Goal: Transaction & Acquisition: Book appointment/travel/reservation

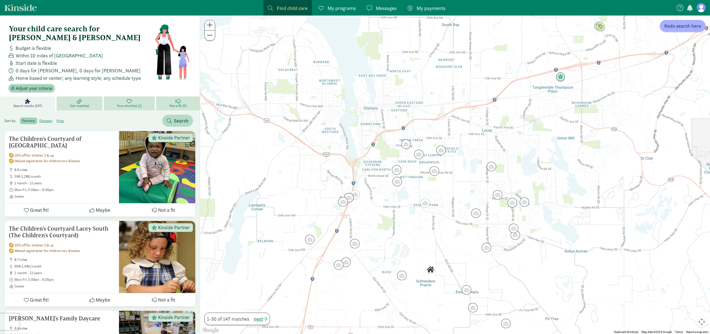
click at [40, 85] on span "Adjust your criteria" at bounding box center [34, 88] width 36 height 7
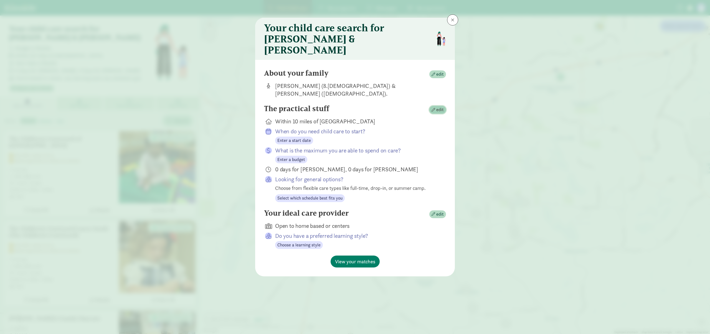
click at [441, 106] on span "edit" at bounding box center [439, 109] width 7 height 7
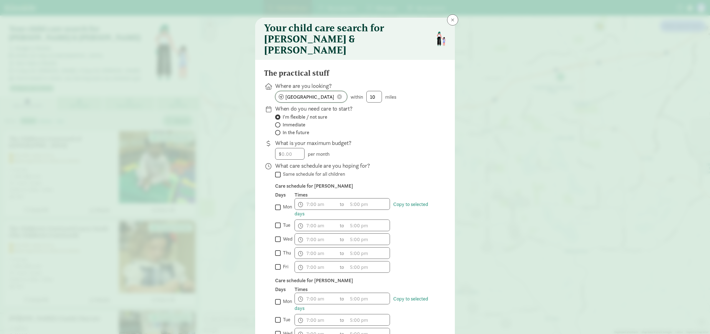
click at [322, 91] on input "[GEOGRAPHIC_DATA]" at bounding box center [311, 96] width 72 height 11
click at [341, 94] on span at bounding box center [339, 96] width 5 height 5
click at [317, 91] on input at bounding box center [311, 96] width 72 height 11
type input "Minneapolis, MN 55401, USA"
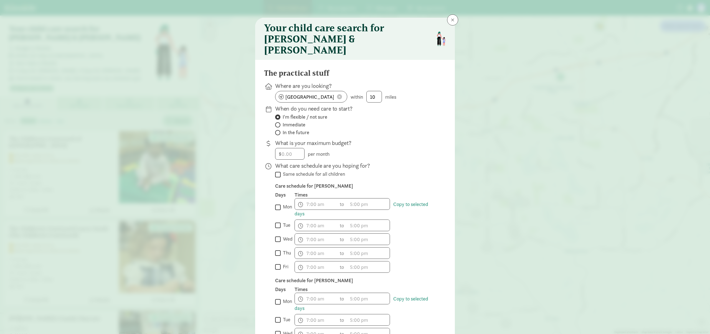
scroll to position [194, 0]
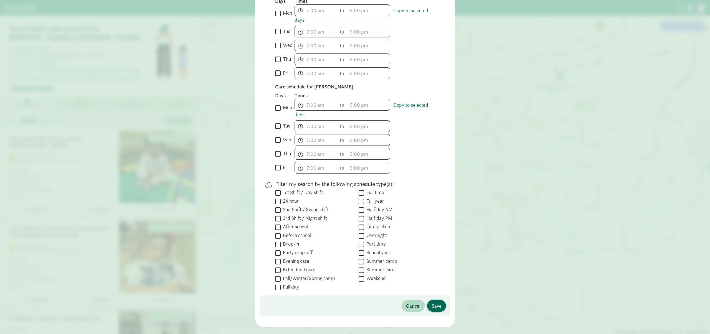
click at [436, 302] on span "Save" at bounding box center [437, 305] width 10 height 7
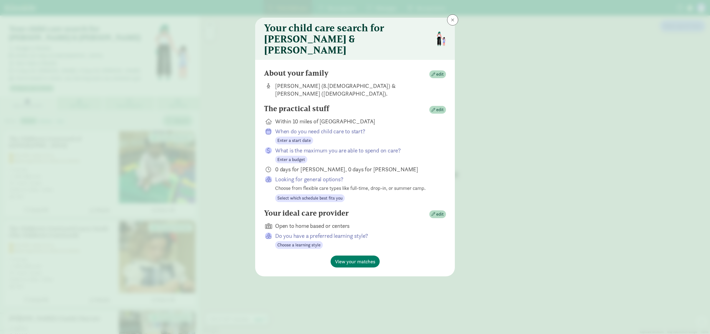
scroll to position [0, 0]
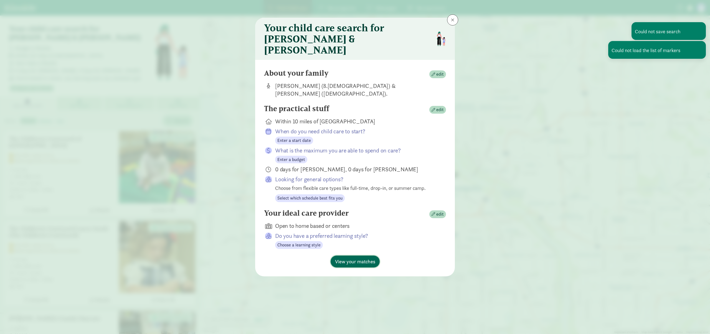
click at [356, 258] on span "View your matches" at bounding box center [355, 261] width 40 height 7
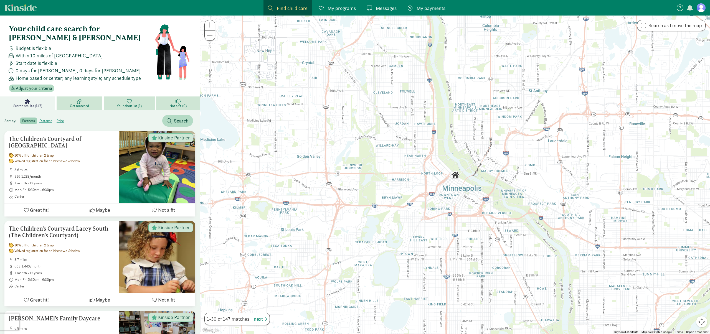
click at [677, 26] on label "Search as I move the map" at bounding box center [674, 25] width 56 height 7
click at [646, 26] on input "Search as I move the map" at bounding box center [644, 25] width 6 height 7
checkbox input "true"
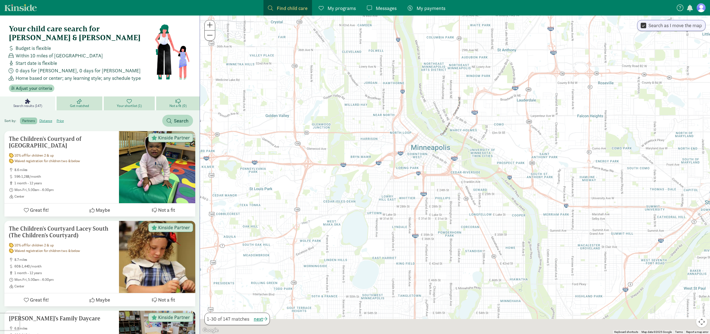
drag, startPoint x: 578, startPoint y: 161, endPoint x: 545, endPoint y: 118, distance: 54.2
click at [545, 118] on div at bounding box center [455, 175] width 510 height 319
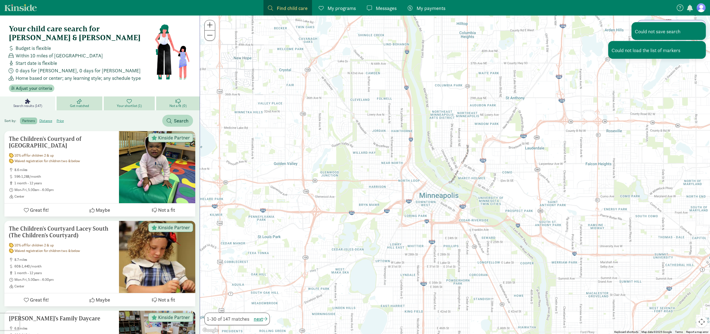
drag, startPoint x: 545, startPoint y: 118, endPoint x: 554, endPoint y: 167, distance: 49.7
click at [554, 167] on div at bounding box center [455, 175] width 510 height 319
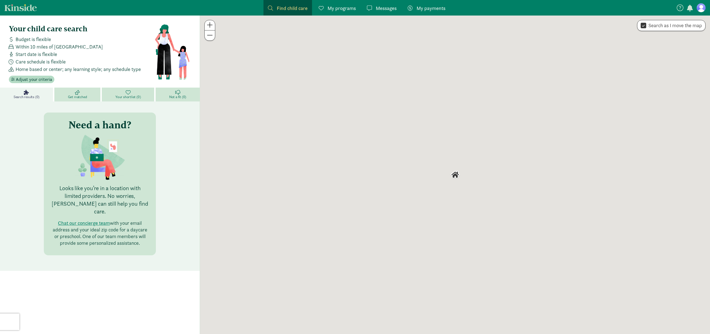
checkbox input "true"
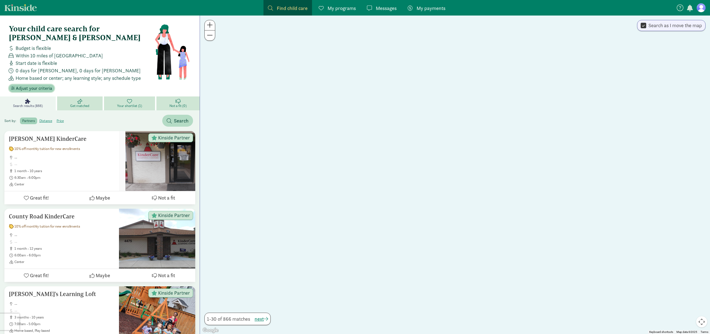
click at [38, 85] on span "Adjust your criteria" at bounding box center [34, 88] width 36 height 7
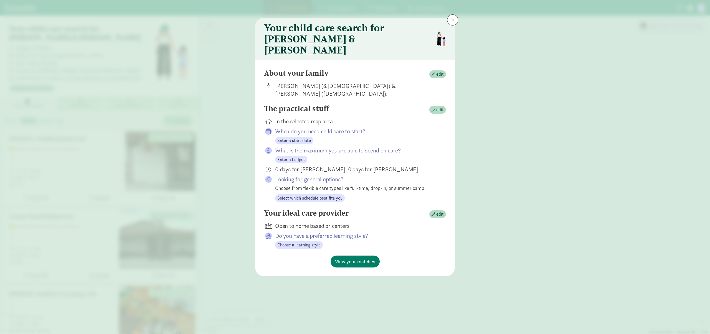
click at [451, 63] on div "About your family edit Naomi S (8.5 years old) & Harry S (10 years old). The pr…" at bounding box center [355, 168] width 200 height 217
click at [444, 70] on button "edit" at bounding box center [437, 74] width 17 height 8
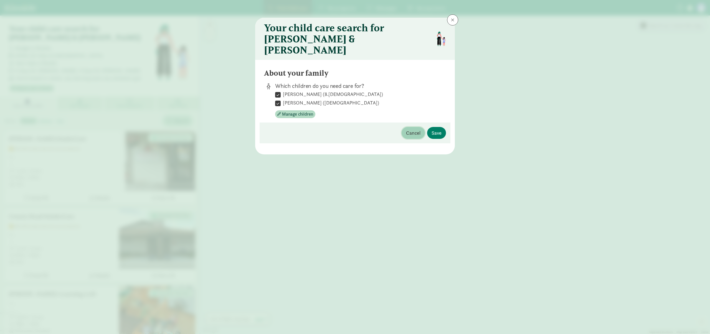
click at [404, 127] on button "Cancel" at bounding box center [413, 133] width 23 height 12
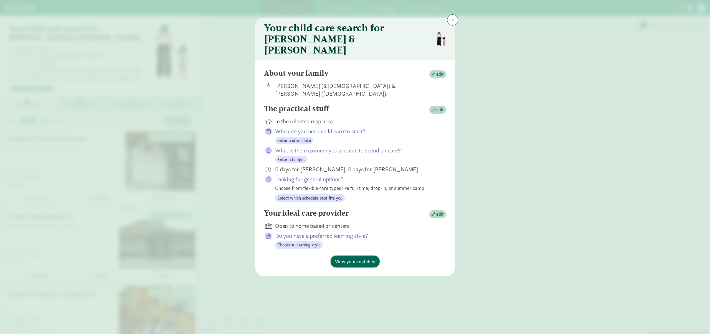
click at [357, 256] on button "View your matches" at bounding box center [355, 262] width 49 height 12
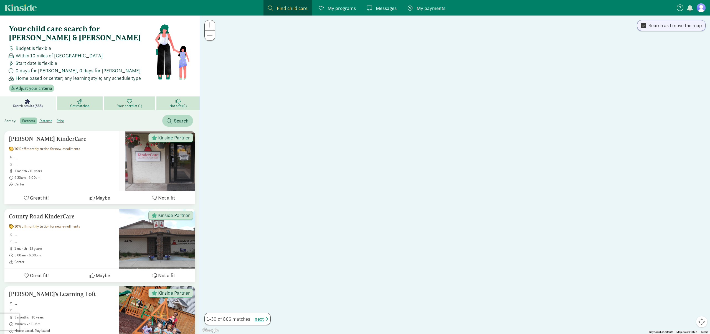
click at [78, 52] on span "Within 10 miles of [GEOGRAPHIC_DATA]" at bounding box center [59, 55] width 87 height 7
click at [54, 118] on label "distance" at bounding box center [60, 121] width 12 height 7
click at [39, 119] on input "distance" at bounding box center [39, 119] width 0 height 0
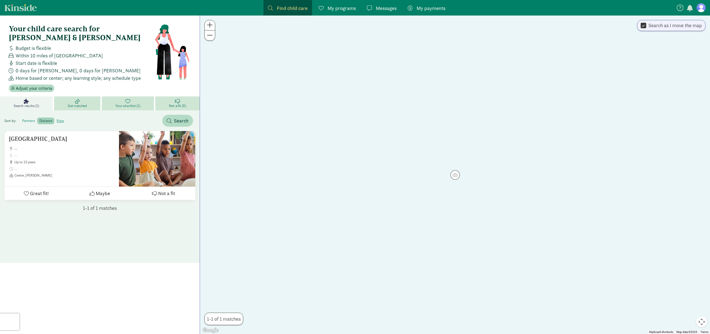
click at [37, 118] on label "partners" at bounding box center [45, 121] width 17 height 7
click at [22, 119] on input "partners" at bounding box center [22, 119] width 0 height 0
click at [183, 117] on span "Search" at bounding box center [181, 120] width 15 height 7
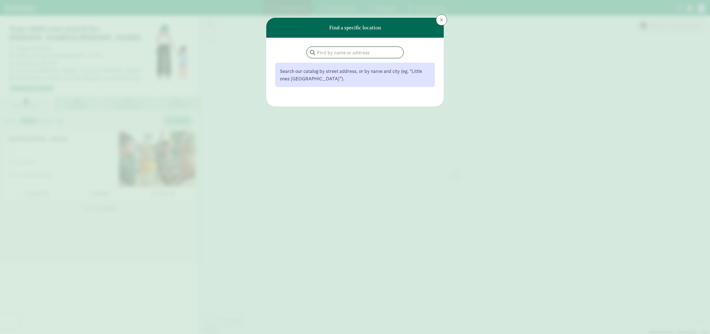
click at [351, 55] on input "search" at bounding box center [355, 52] width 97 height 11
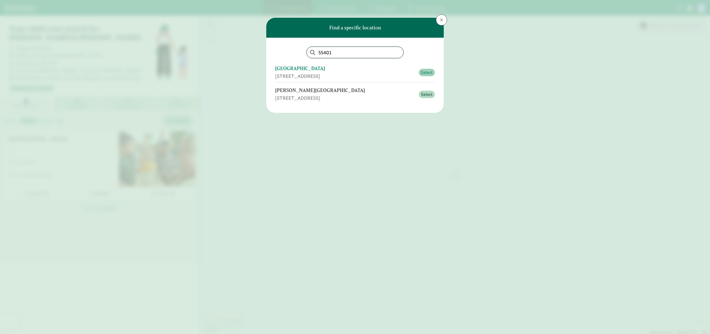
type input "55401"
click at [428, 72] on span "Select" at bounding box center [427, 72] width 12 height 7
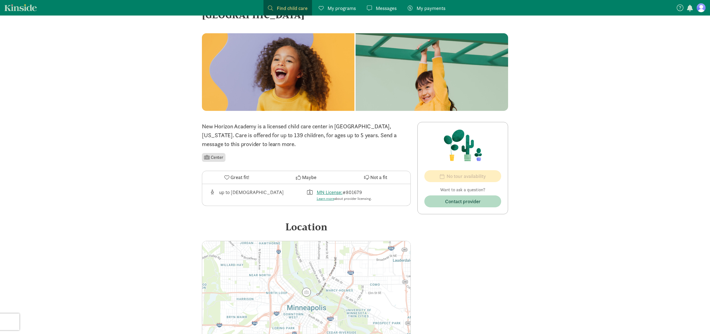
scroll to position [121, 0]
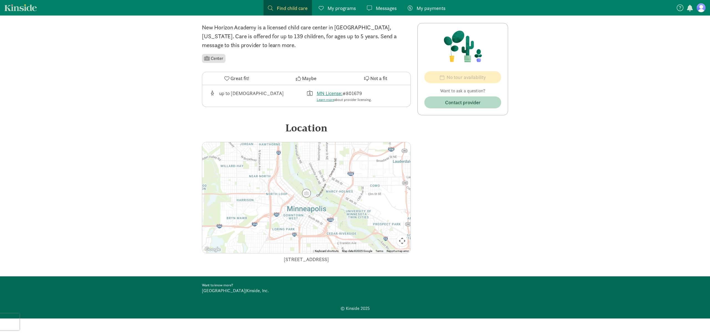
click at [313, 202] on div at bounding box center [306, 197] width 208 height 111
click at [306, 194] on img at bounding box center [306, 193] width 9 height 9
click at [303, 207] on div at bounding box center [306, 197] width 208 height 111
click at [303, 209] on div at bounding box center [306, 197] width 208 height 111
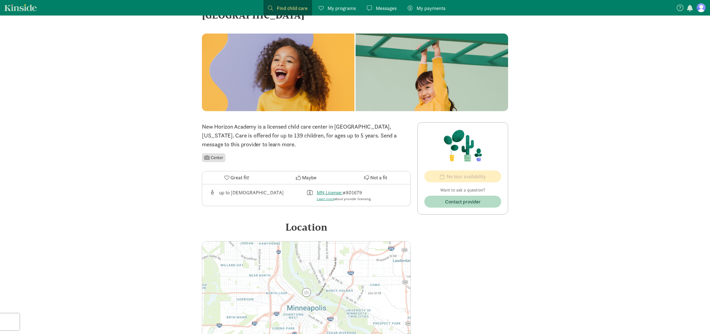
scroll to position [22, 0]
click at [321, 200] on link "Learn more" at bounding box center [325, 198] width 17 height 5
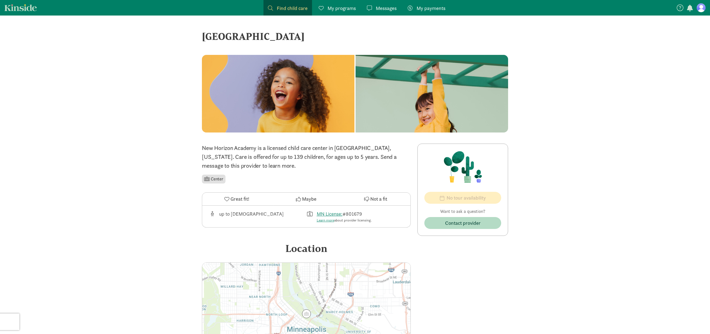
click at [22, 7] on link "Kinside" at bounding box center [20, 7] width 32 height 7
